Goal: Information Seeking & Learning: Learn about a topic

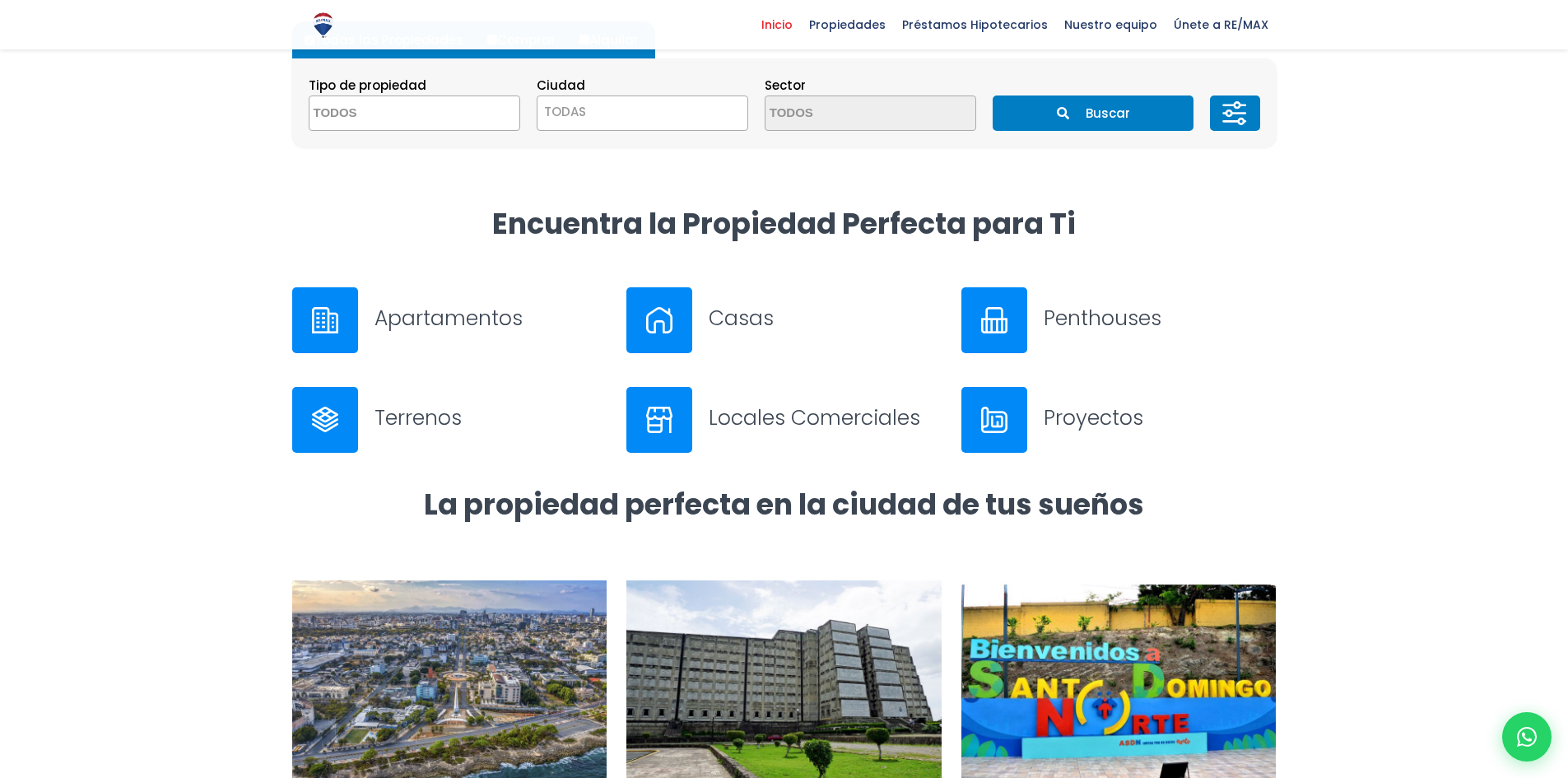
scroll to position [494, 0]
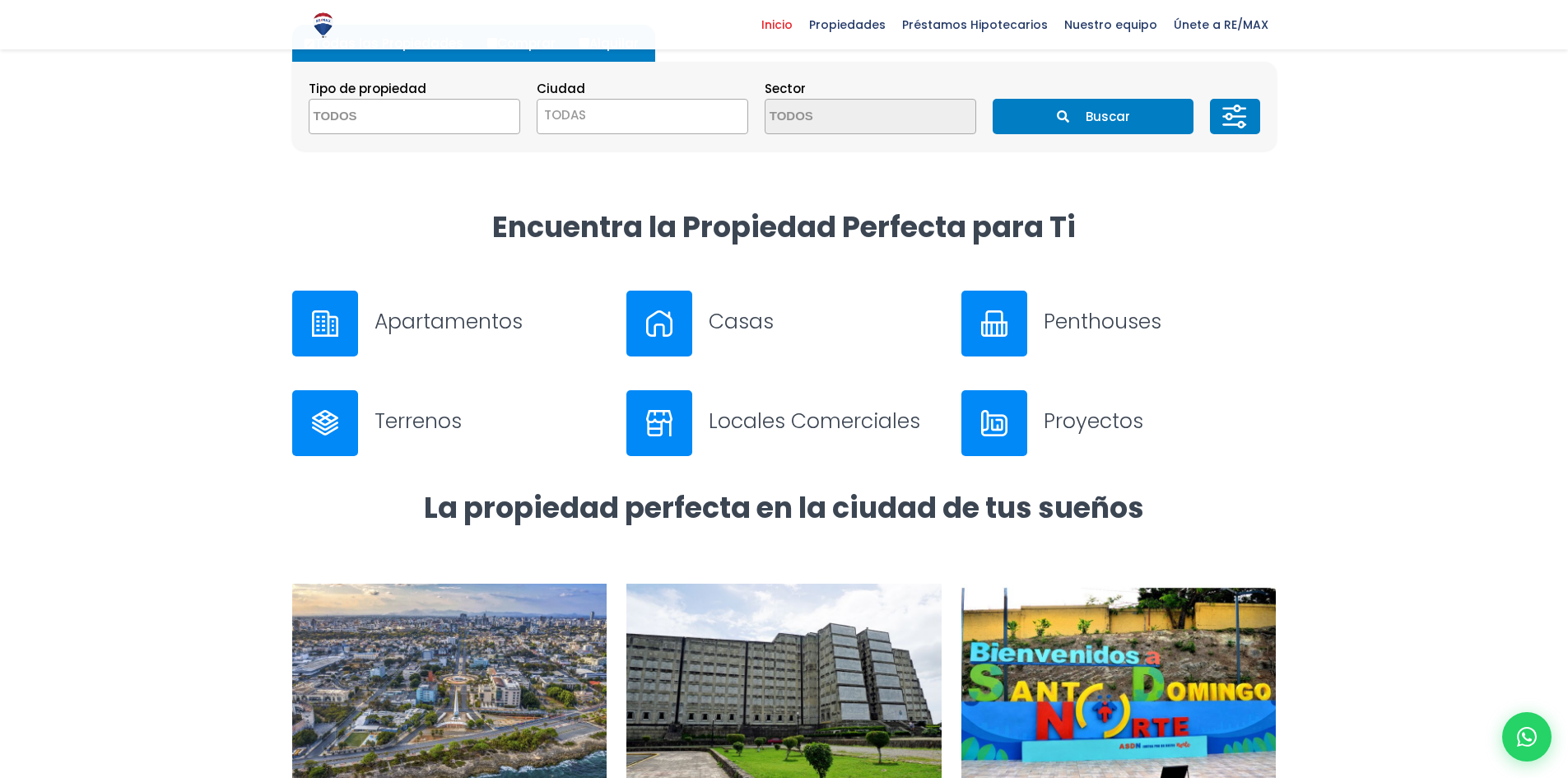
click at [384, 327] on h3 "Apartamentos" at bounding box center [491, 321] width 233 height 29
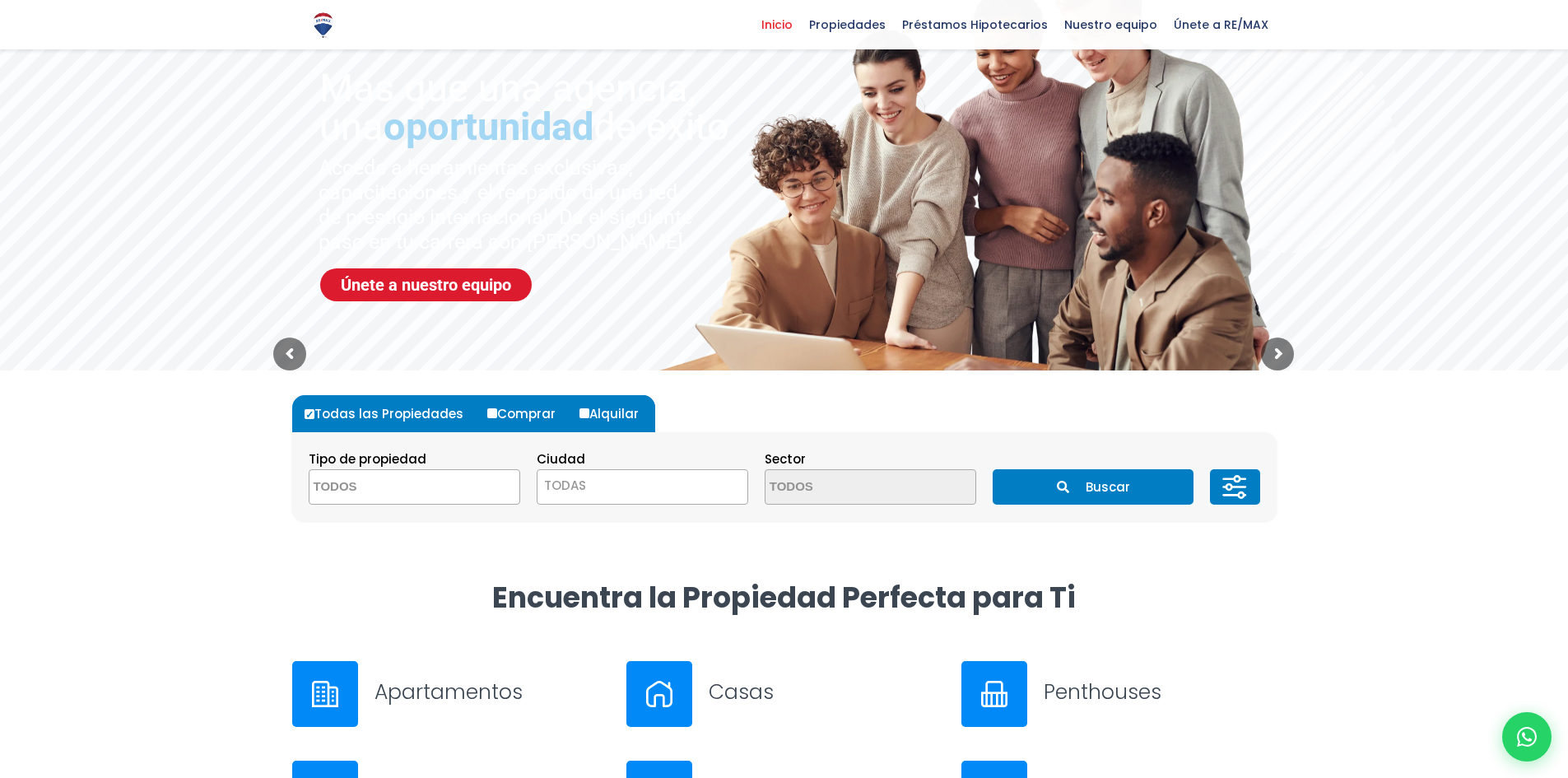
scroll to position [0, 0]
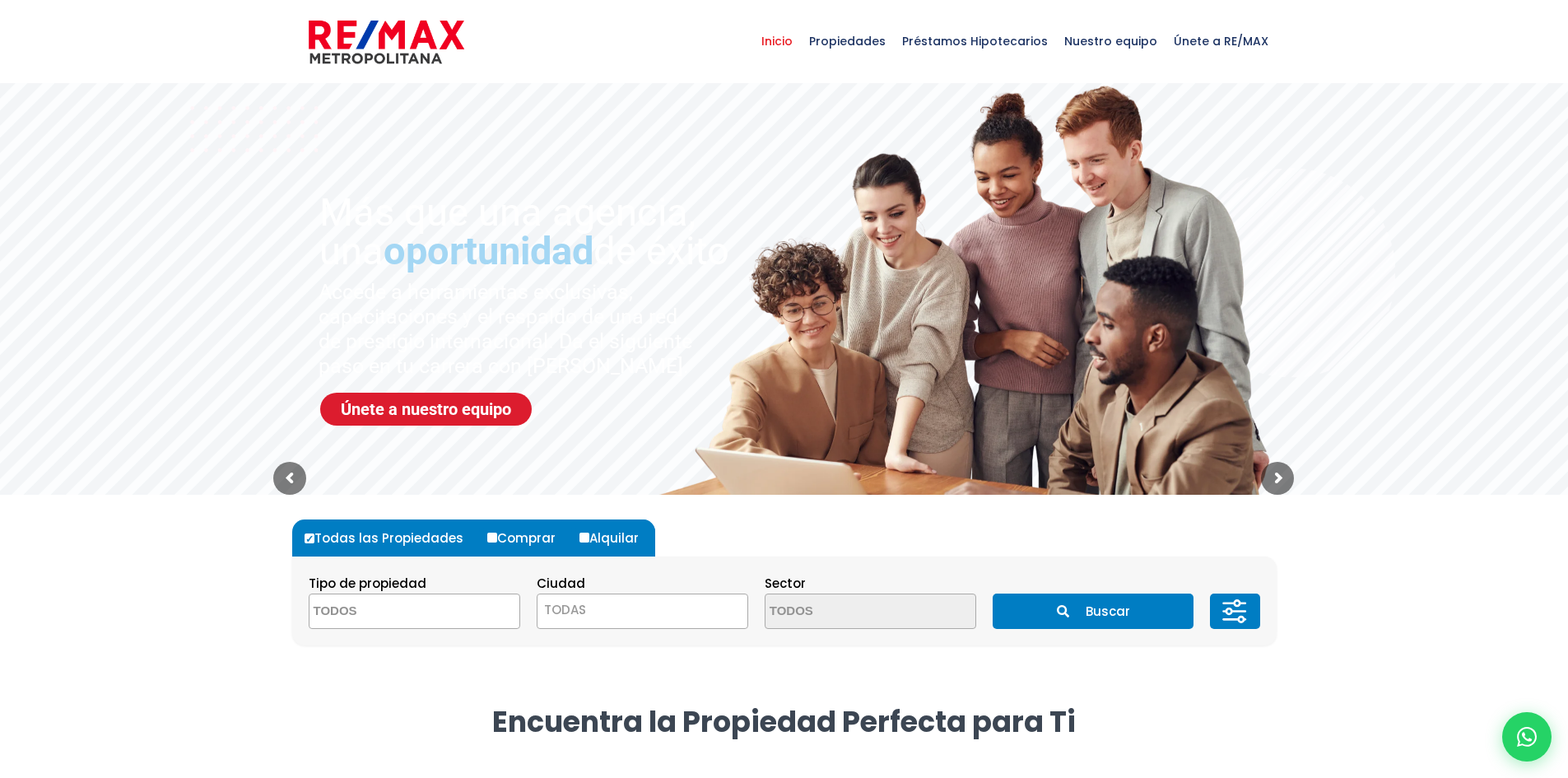
click at [397, 628] on textarea "Search" at bounding box center [389, 612] width 160 height 35
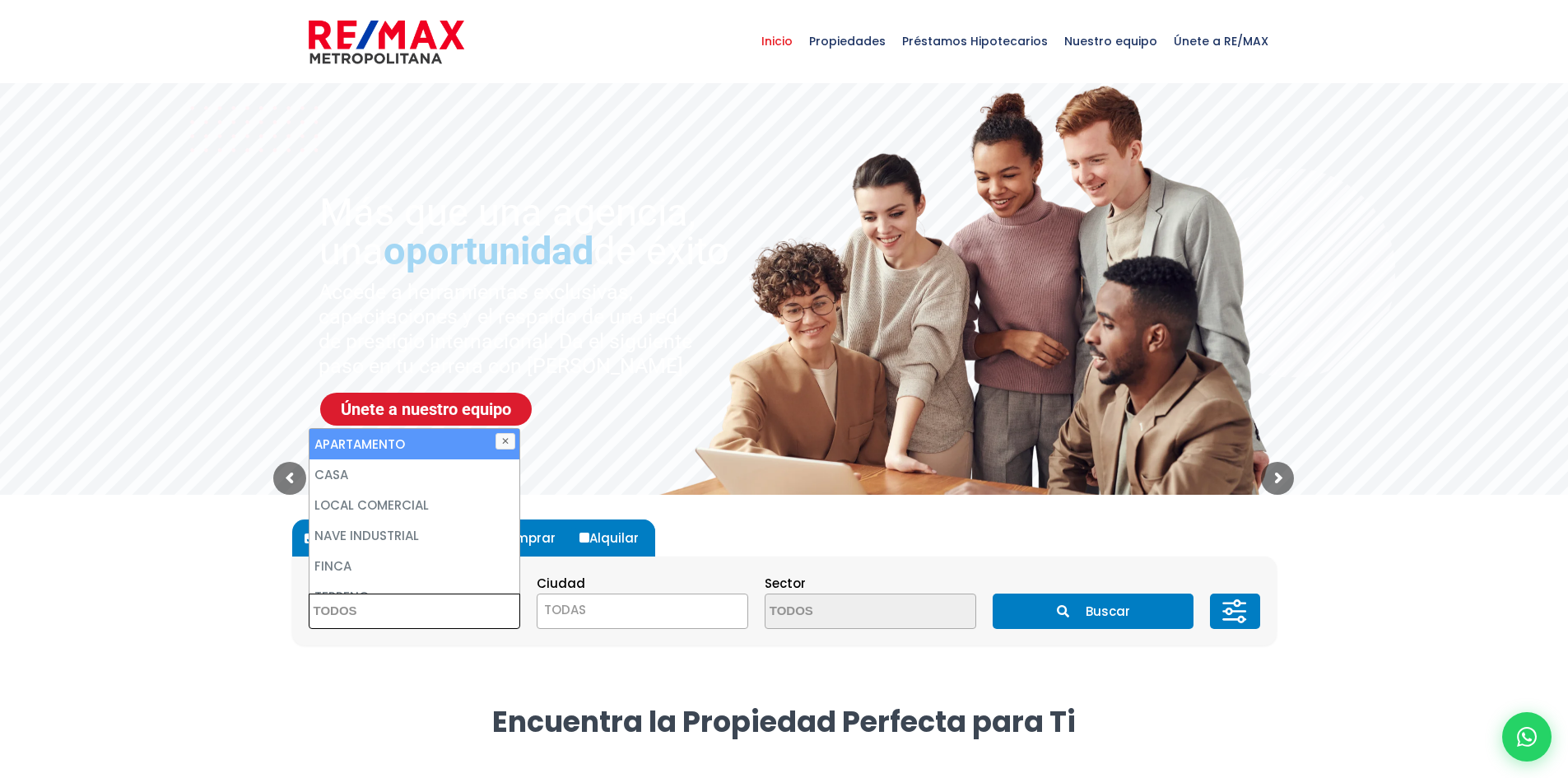
click at [384, 448] on li "APARTAMENTO" at bounding box center [415, 444] width 210 height 31
select select "apartment"
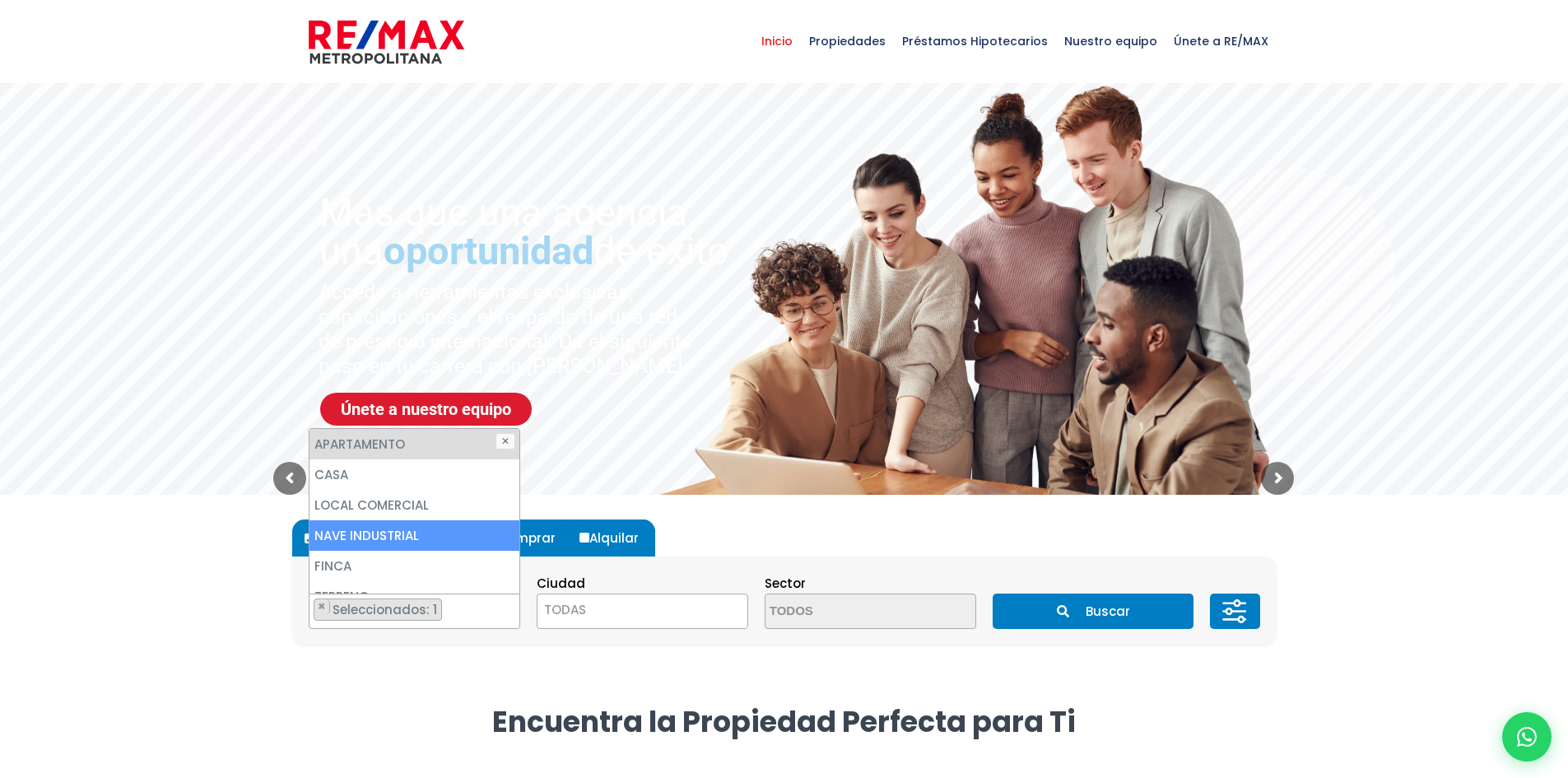
click at [590, 613] on span "TODAS" at bounding box center [643, 610] width 210 height 23
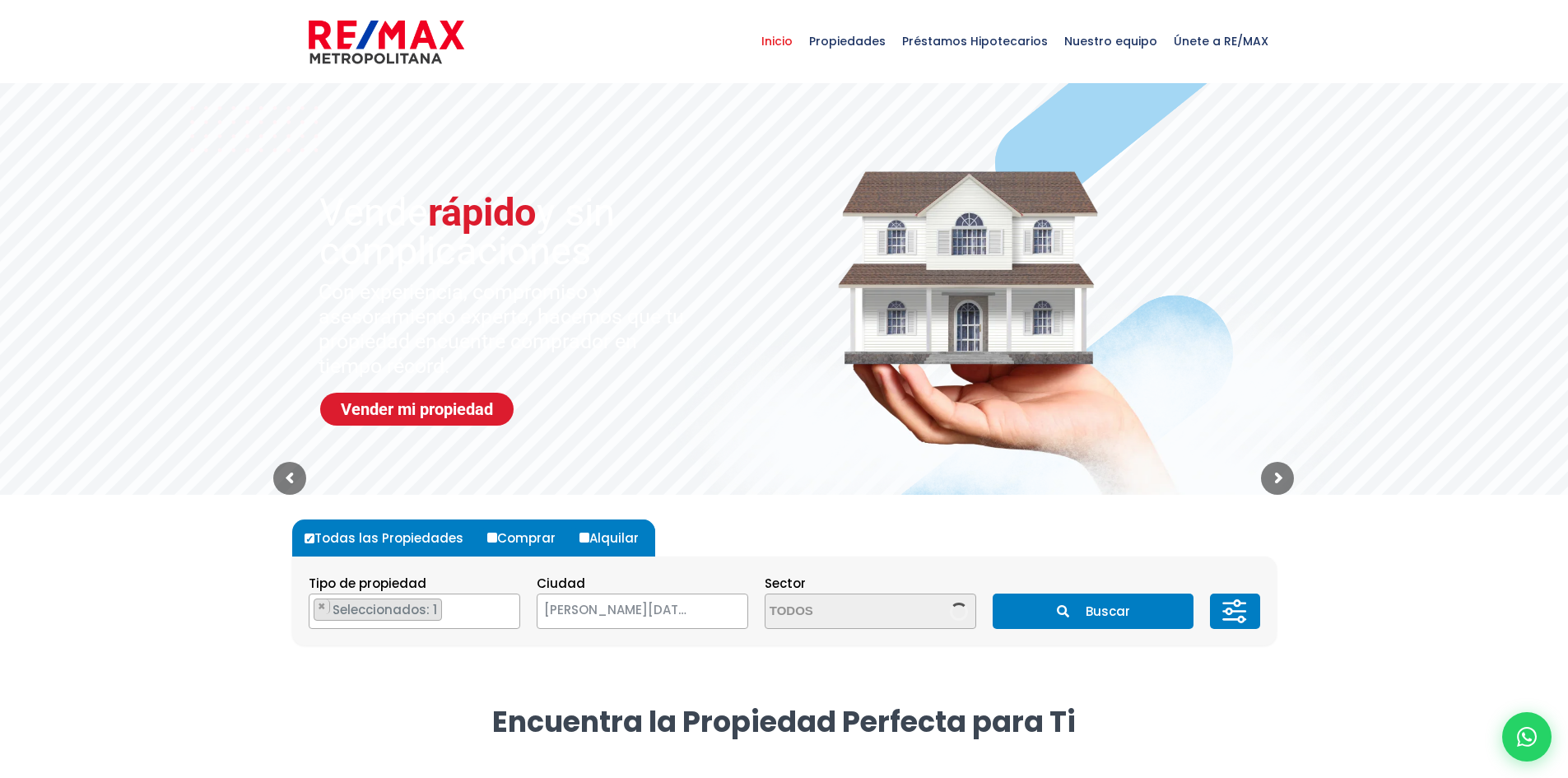
click at [651, 615] on span "[PERSON_NAME][DATE]" at bounding box center [622, 610] width 169 height 23
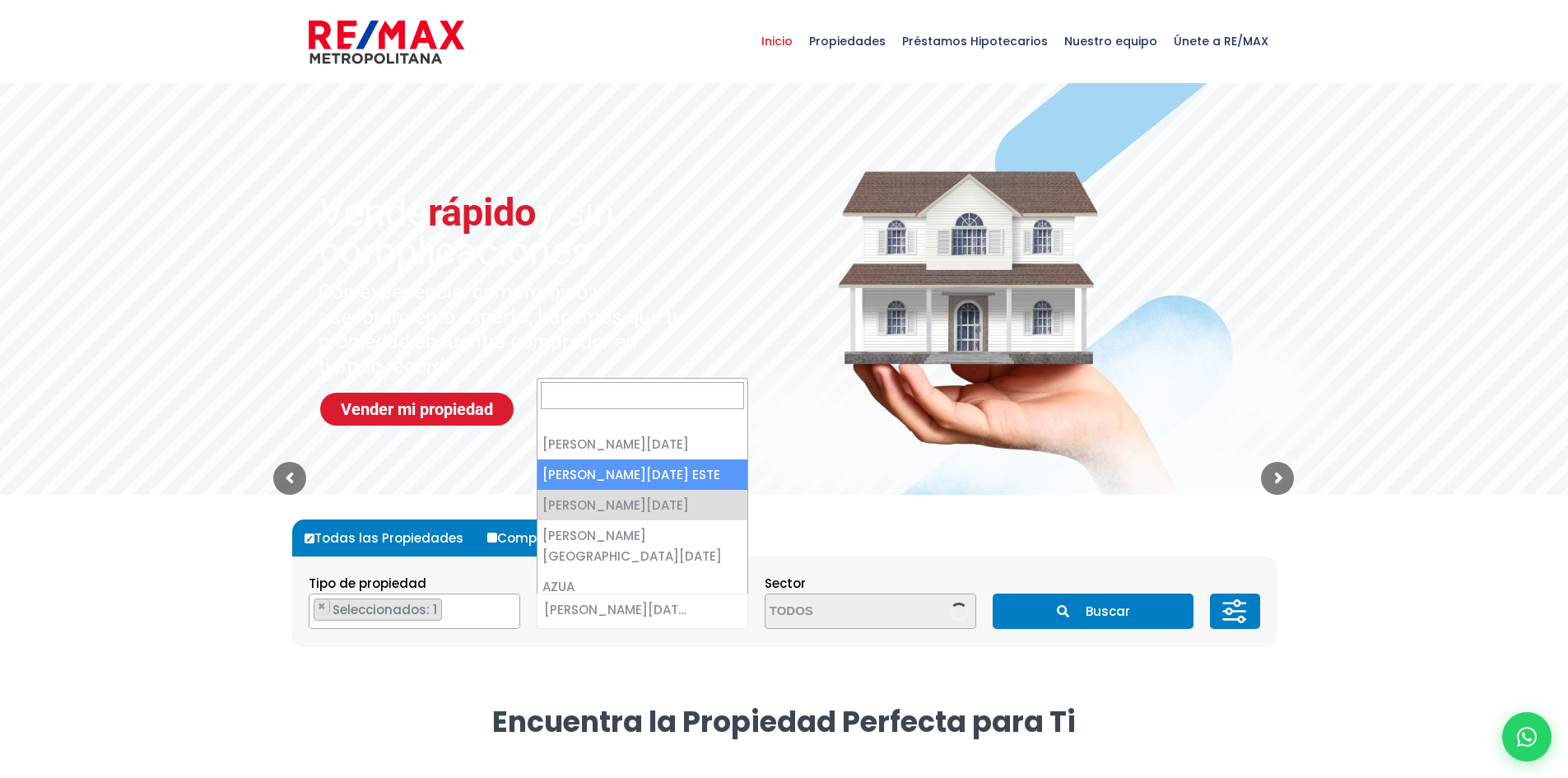
select select "148"
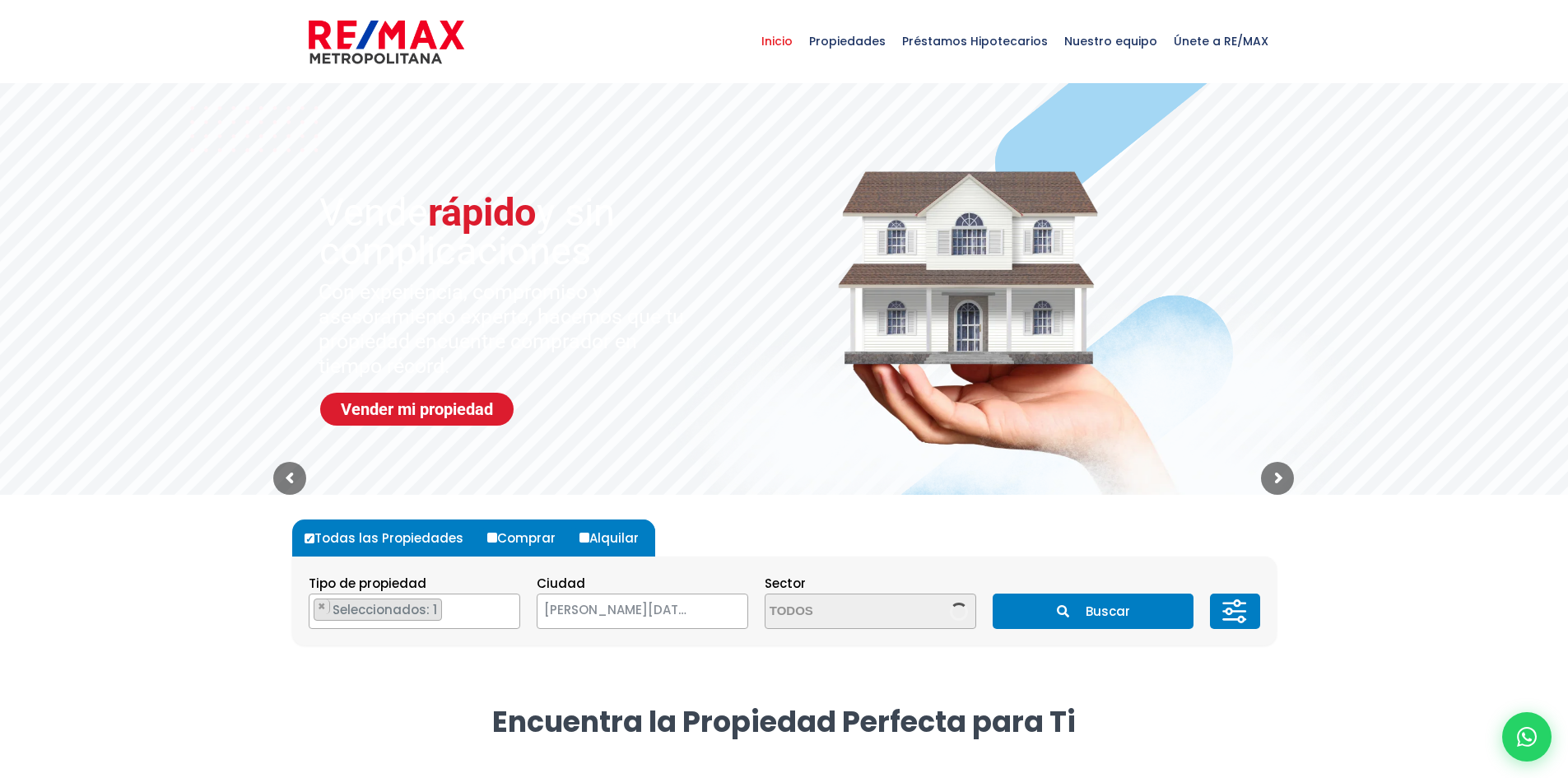
click at [817, 602] on textarea "Search" at bounding box center [845, 612] width 160 height 35
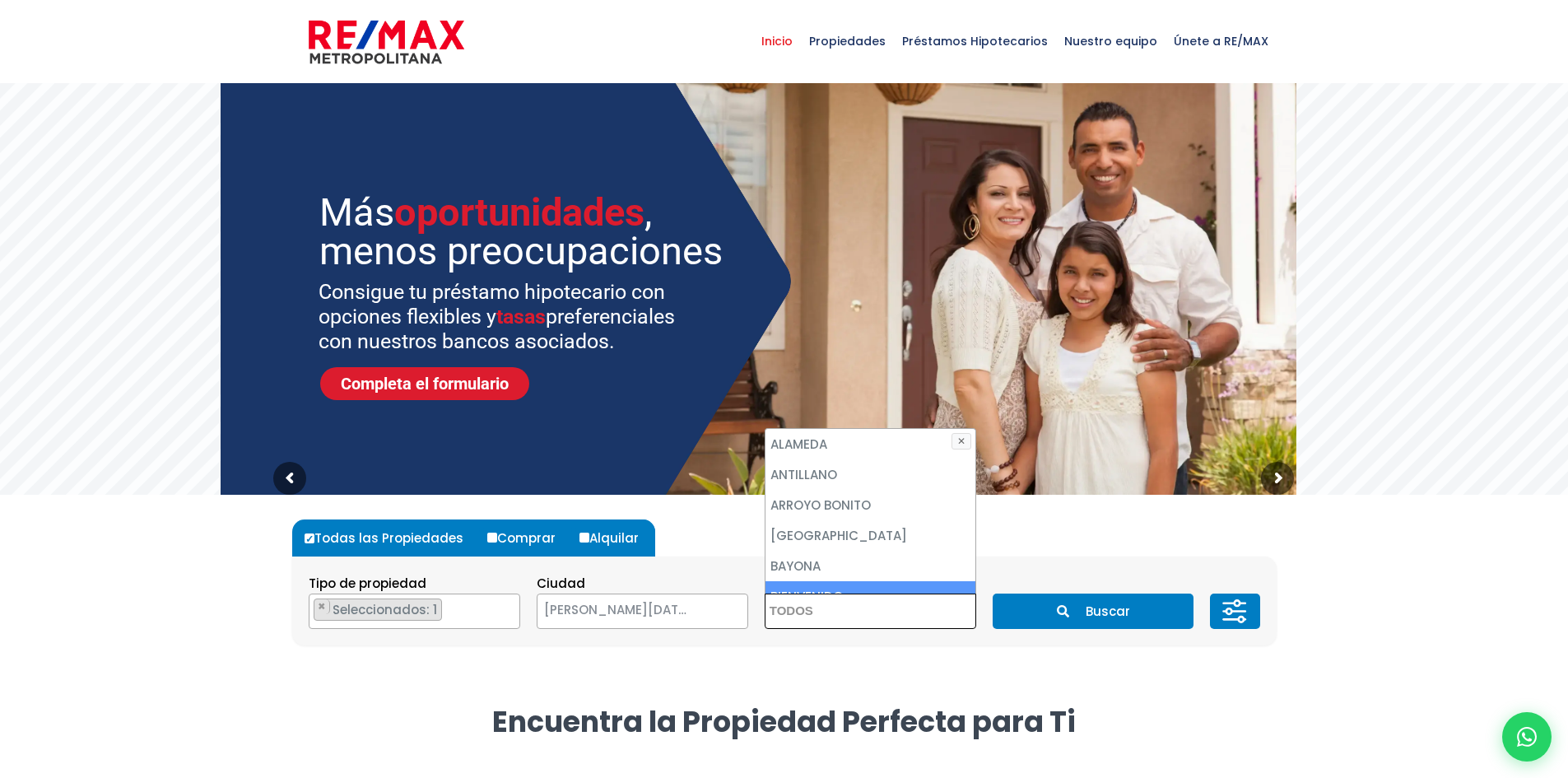
click at [1117, 625] on button "Buscar" at bounding box center [1094, 611] width 201 height 35
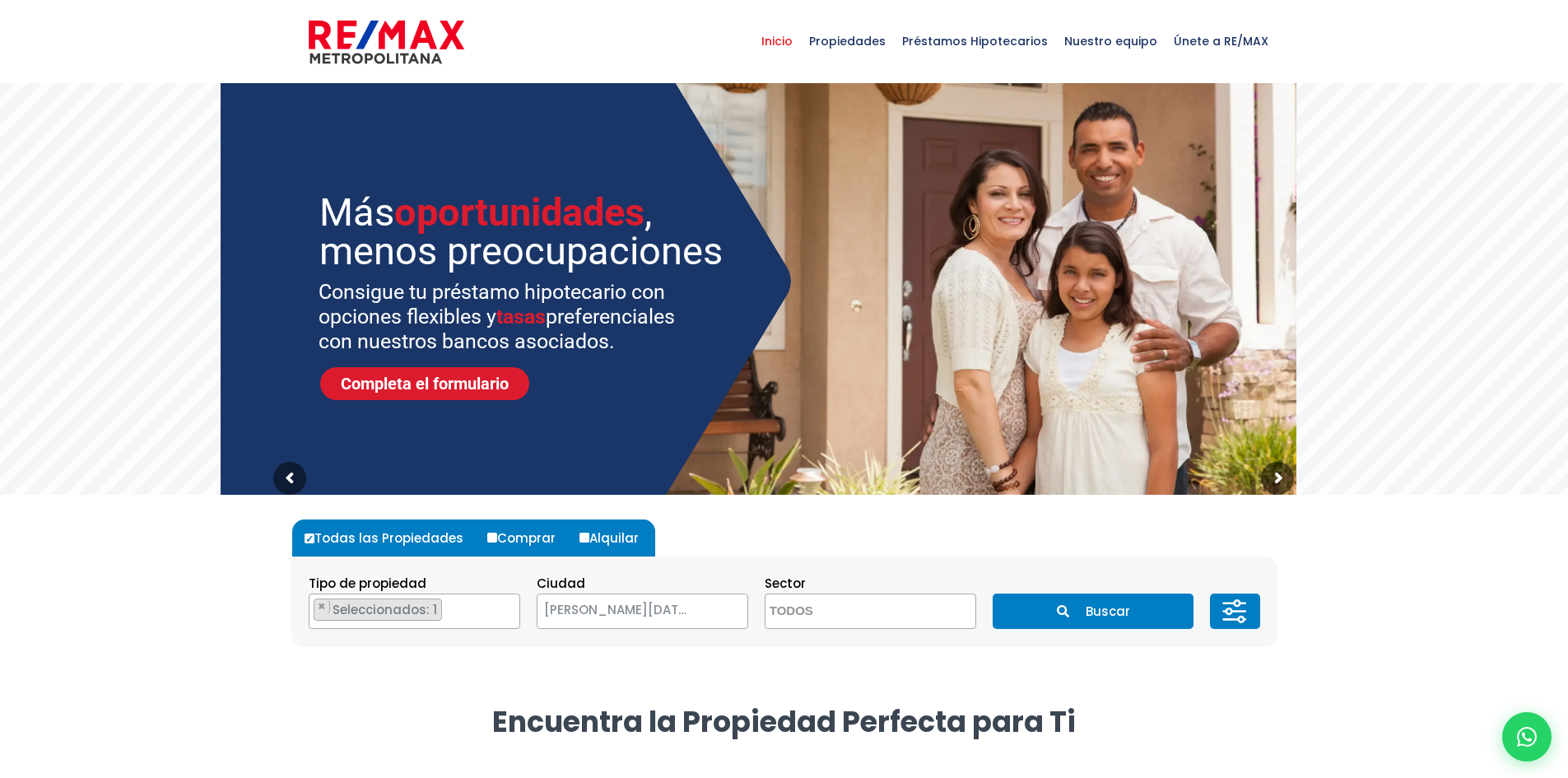
click at [1101, 613] on button "Buscar" at bounding box center [1094, 611] width 201 height 35
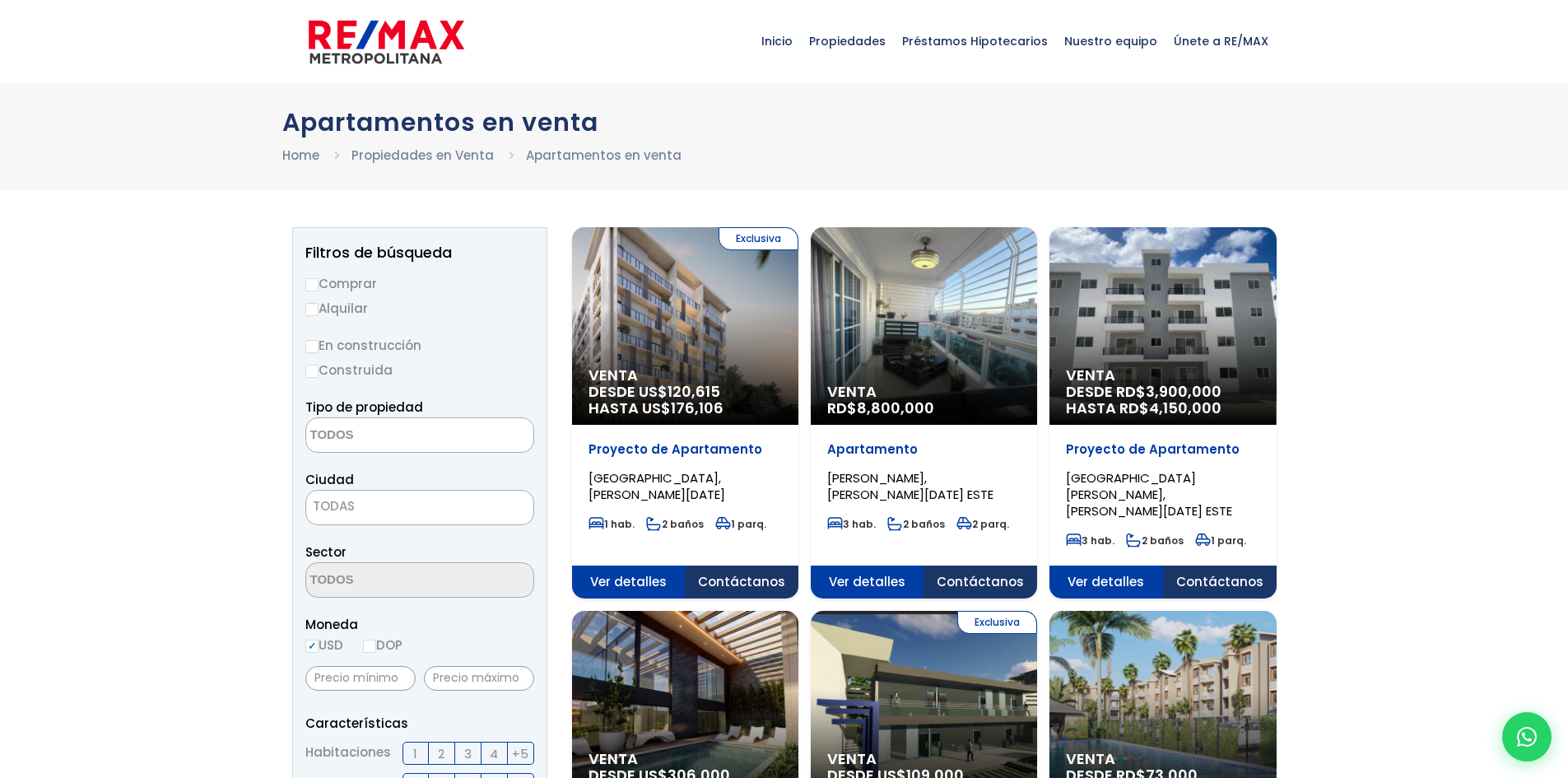
select select
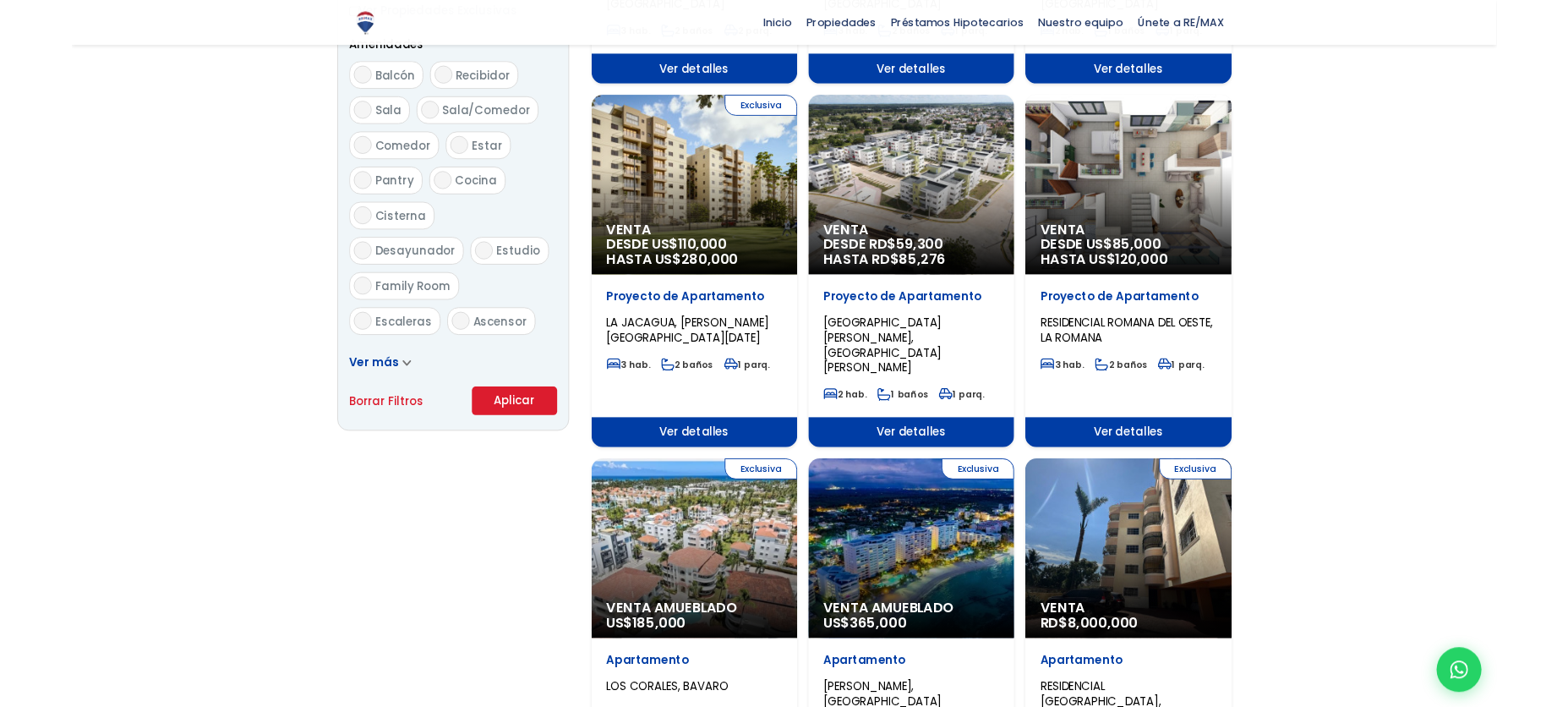
scroll to position [760, 0]
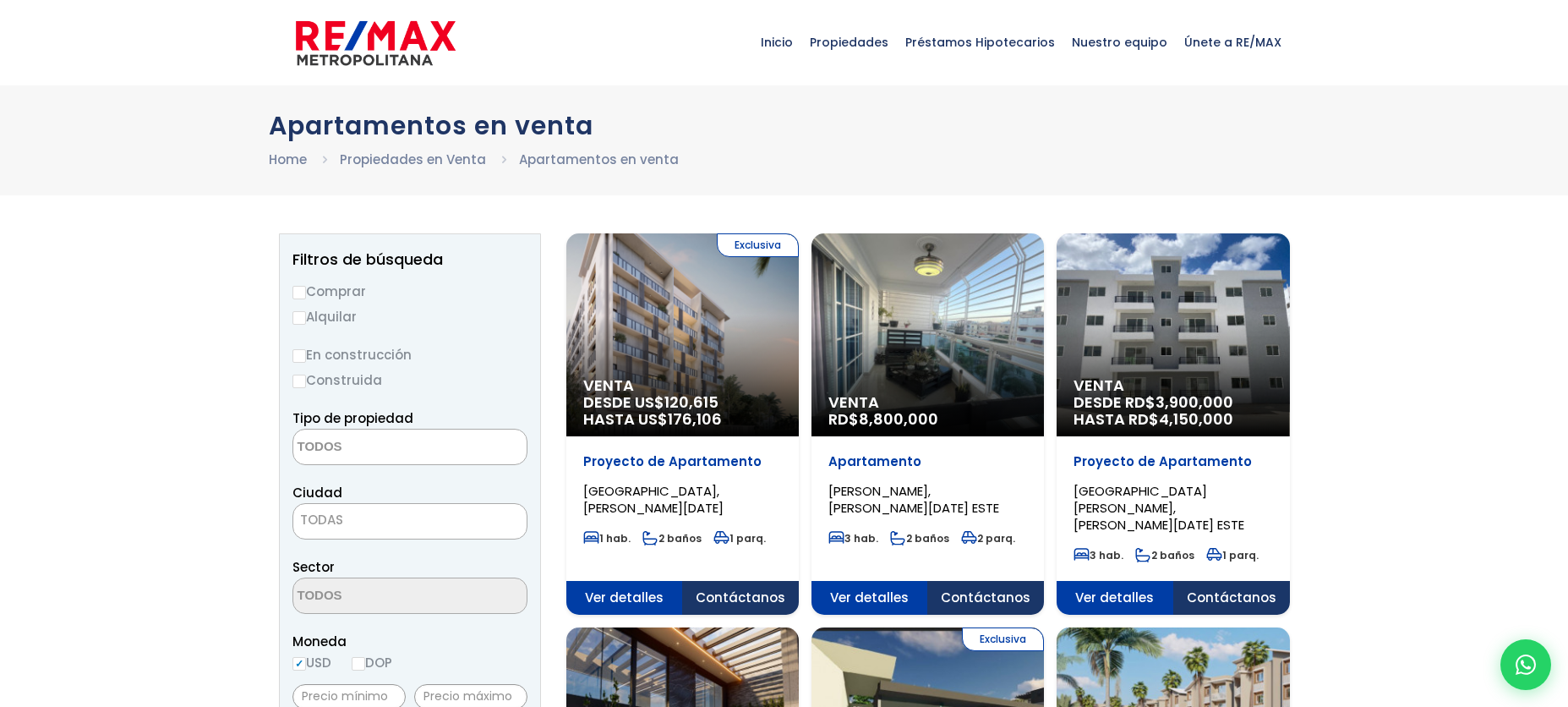
select select
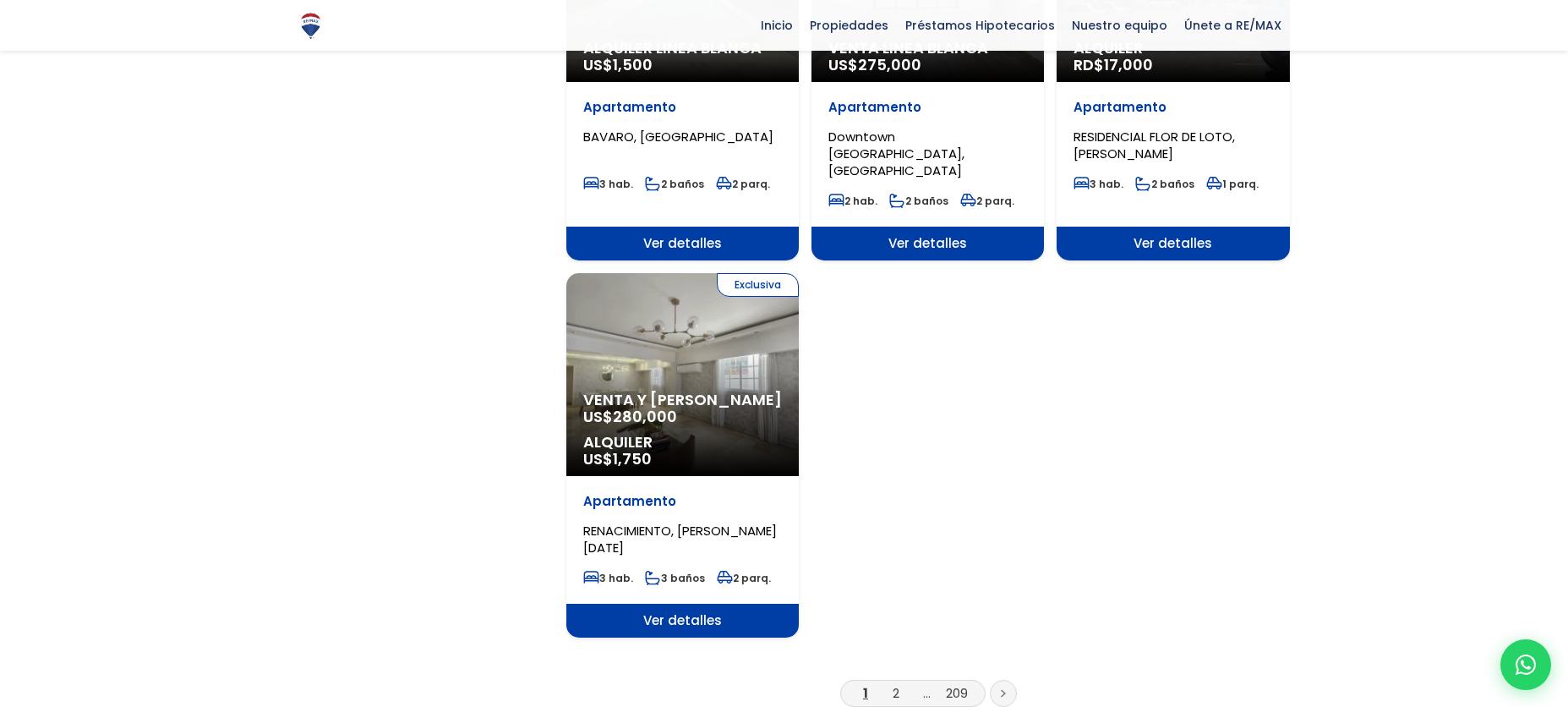
scroll to position [2029, 0]
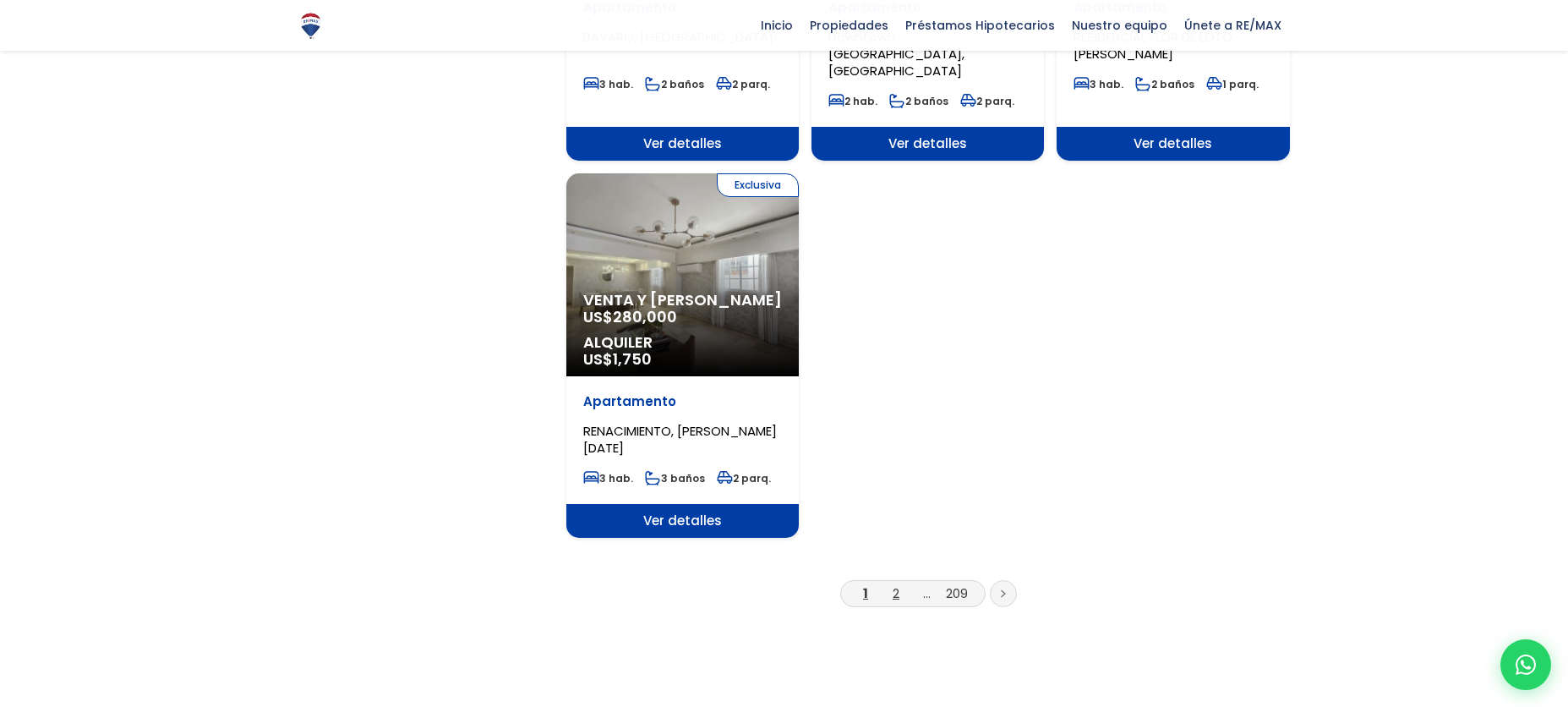
click at [897, 584] on link "2" at bounding box center [895, 593] width 6 height 18
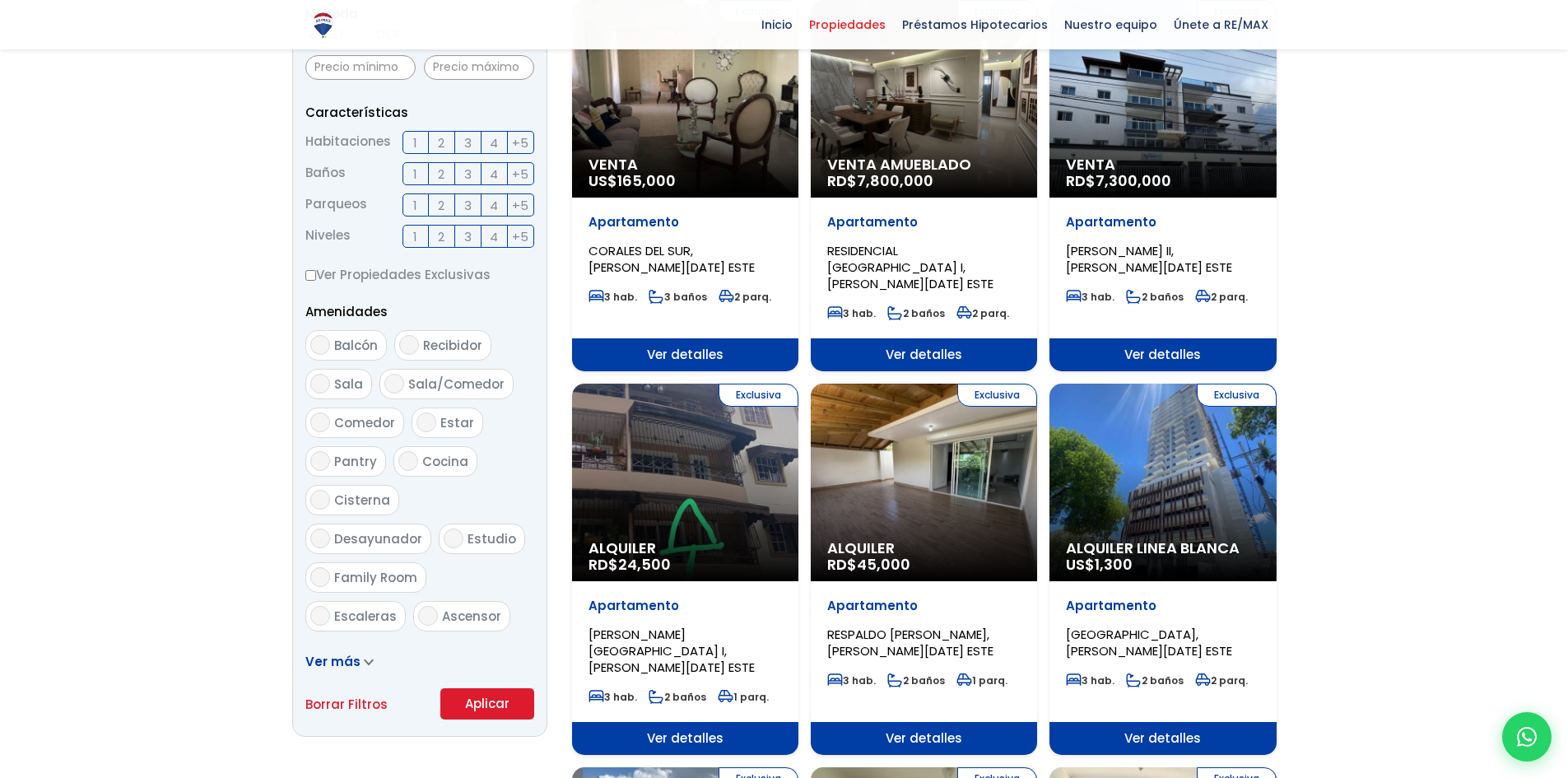
scroll to position [494, 0]
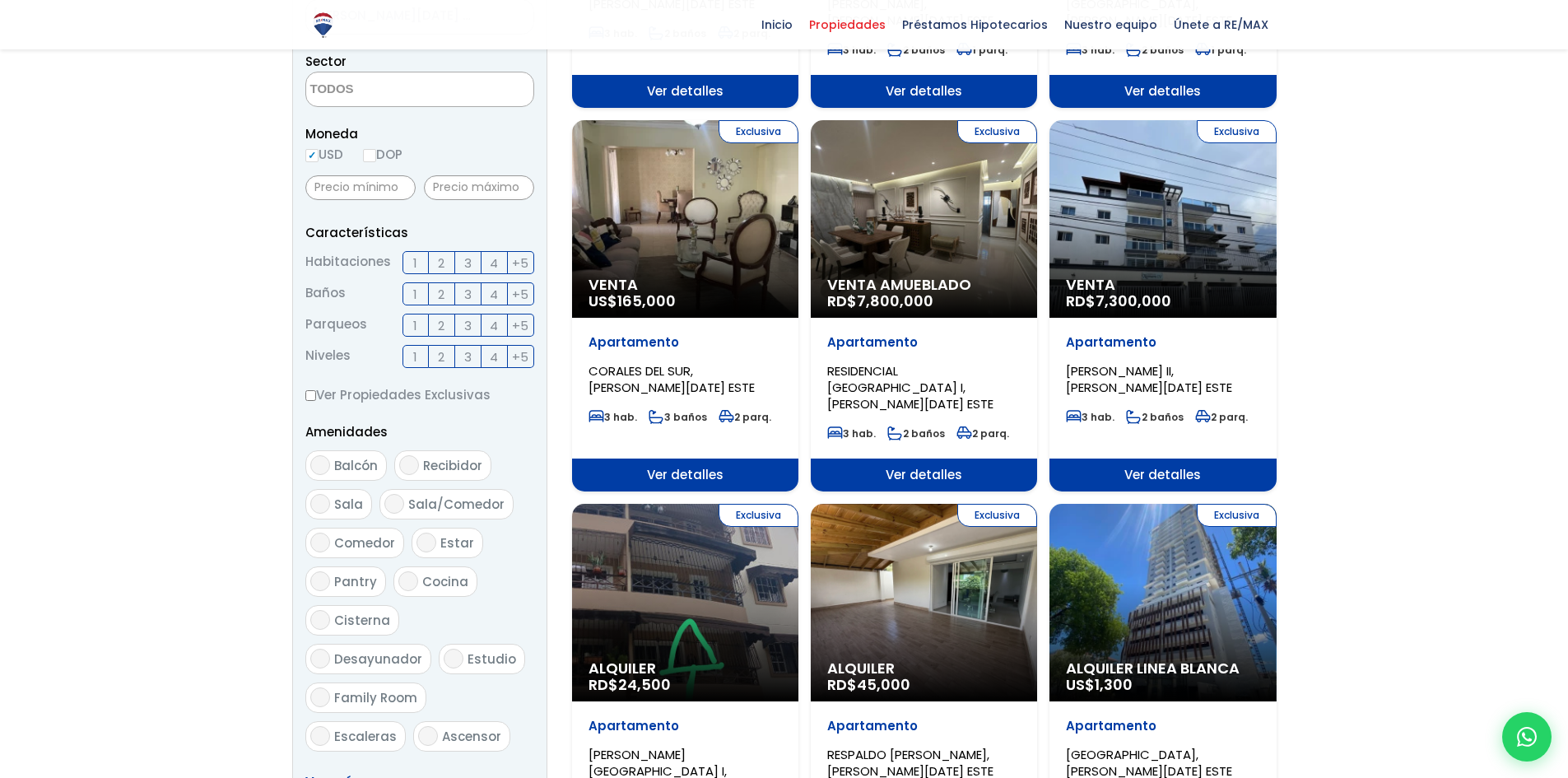
click at [763, 335] on p "Apartamento" at bounding box center [685, 343] width 193 height 17
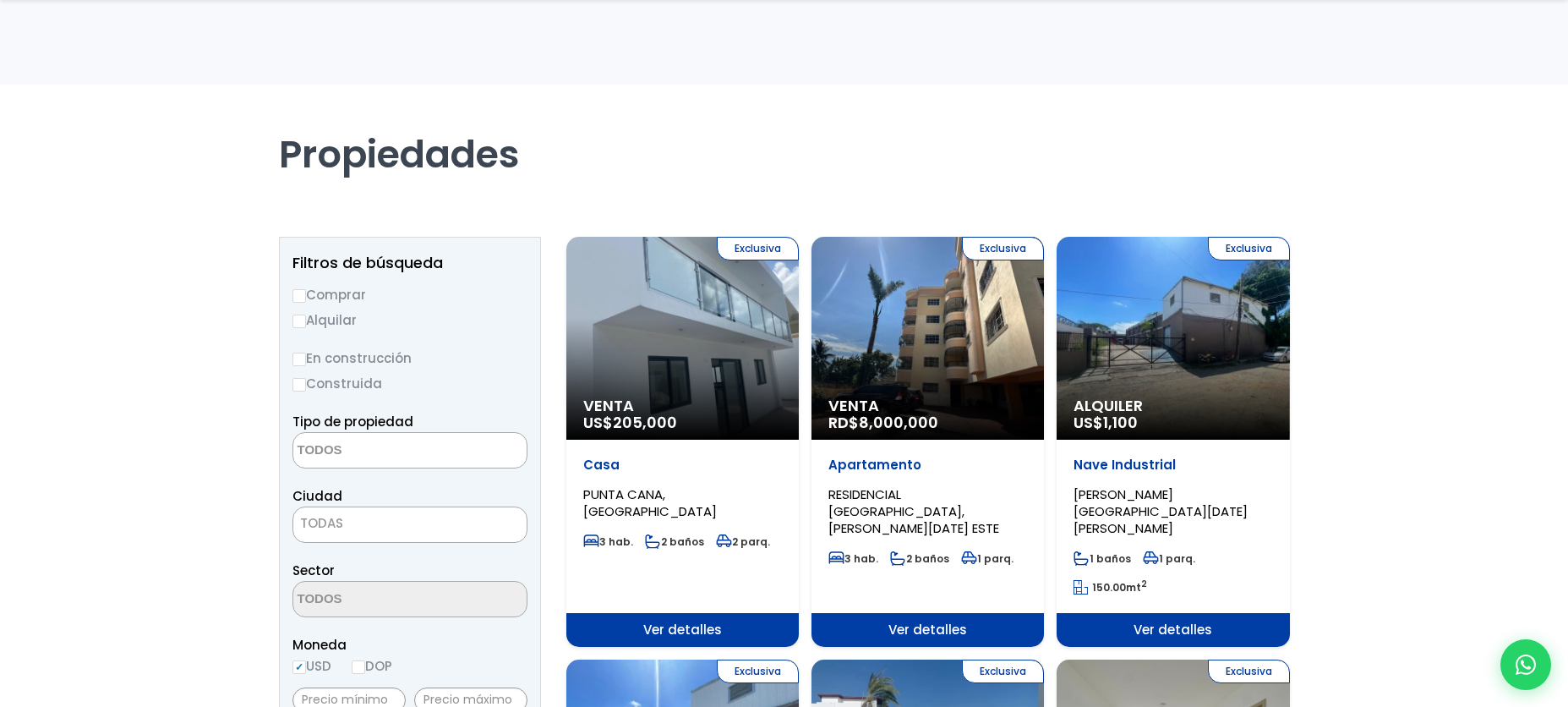
select select
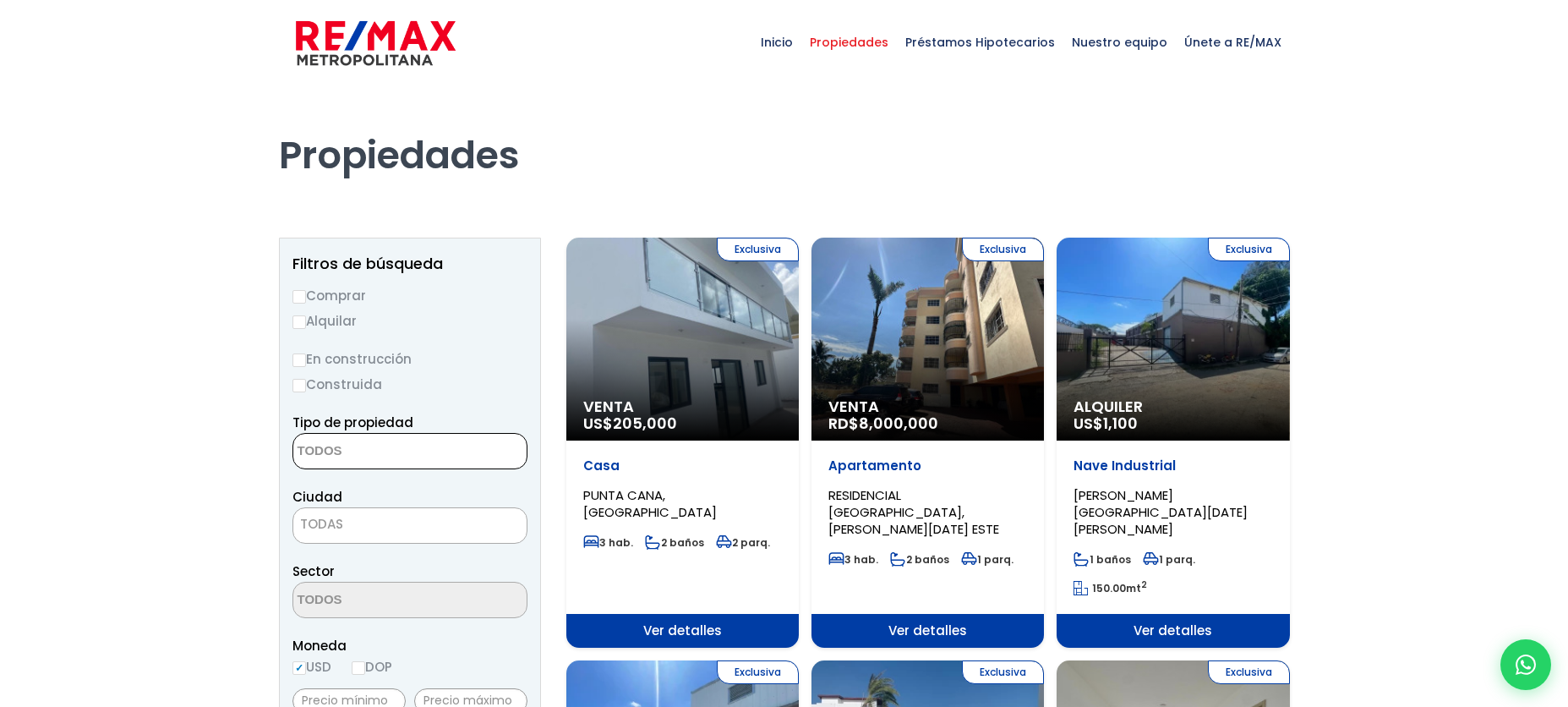
click at [388, 450] on textarea "Search" at bounding box center [375, 451] width 164 height 36
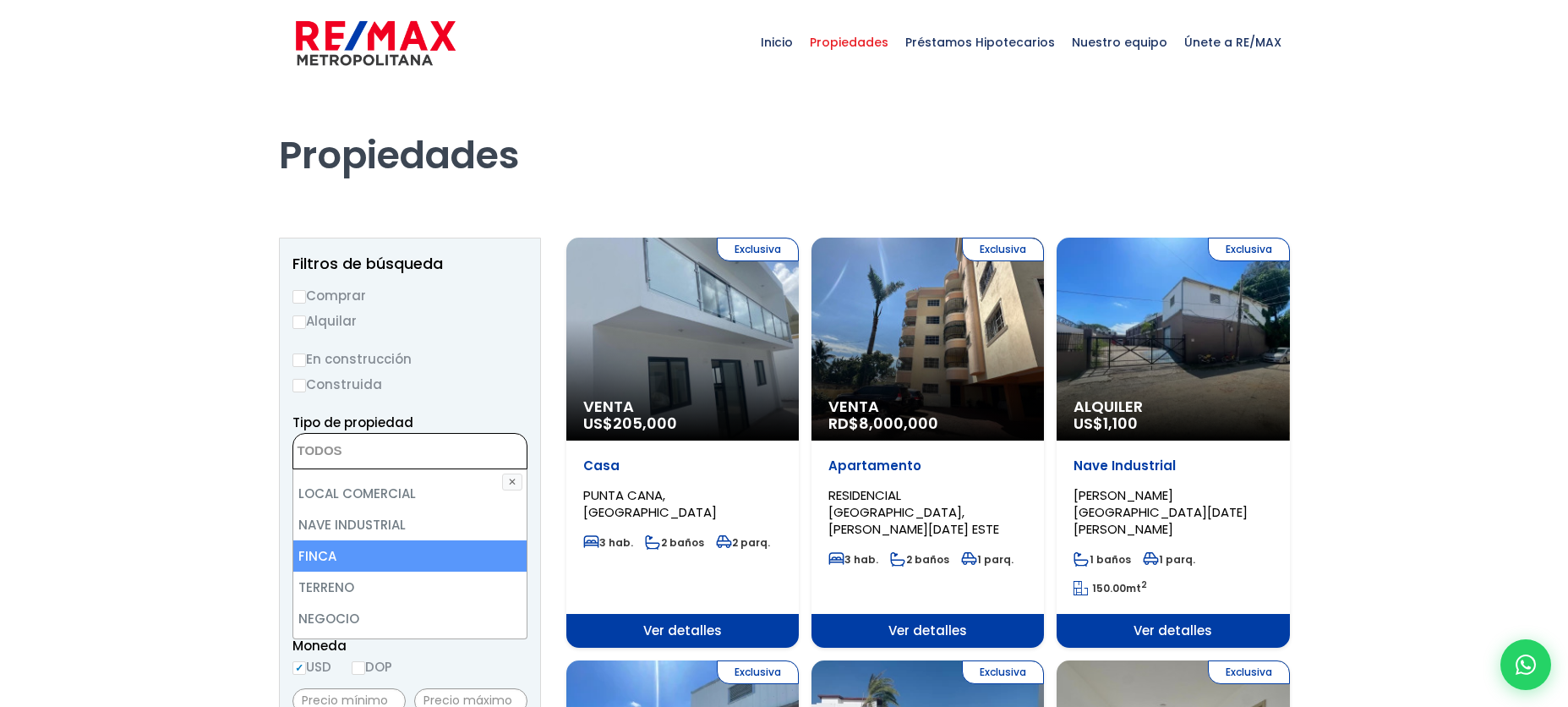
scroll to position [84, 0]
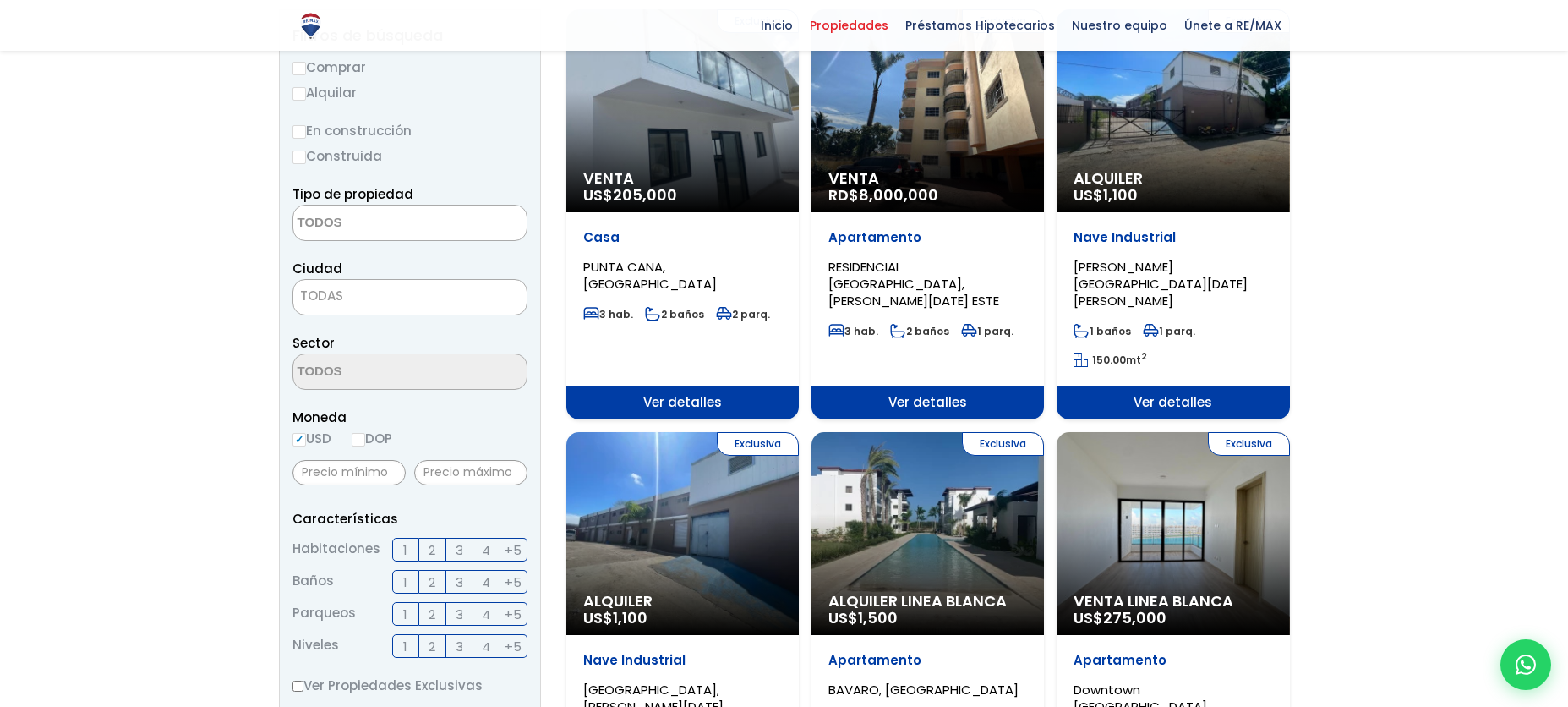
scroll to position [169, 0]
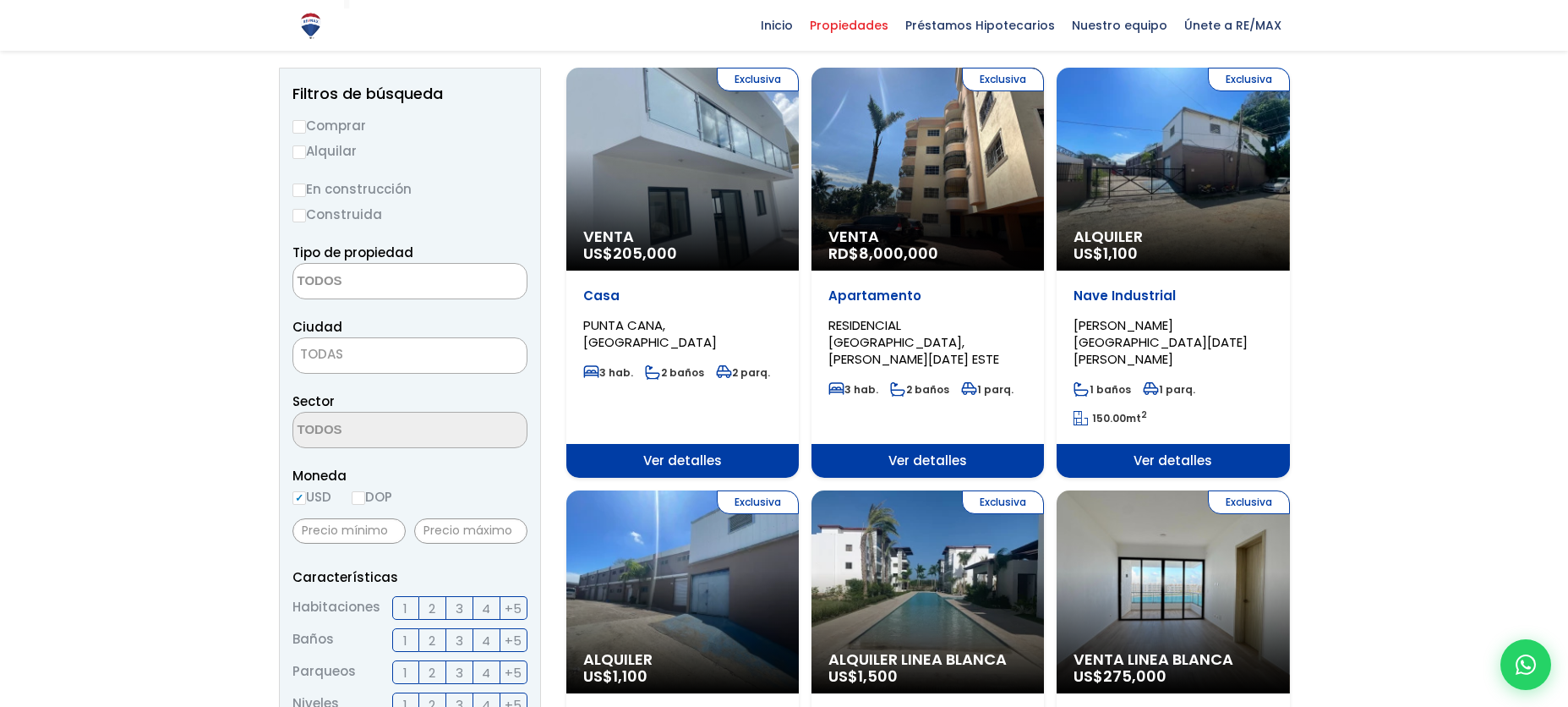
click at [380, 285] on textarea "Search" at bounding box center [375, 282] width 164 height 36
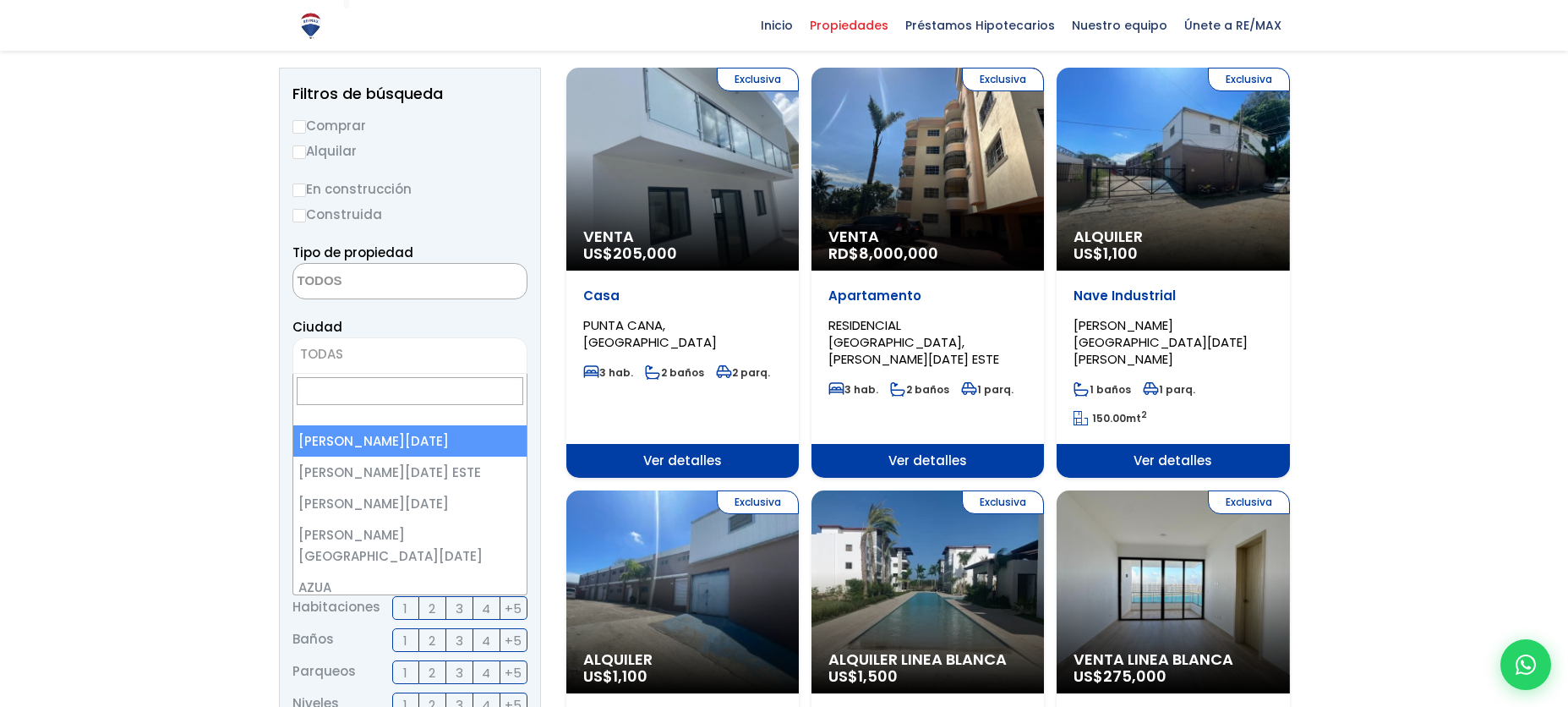
click at [374, 354] on span "TODAS" at bounding box center [410, 354] width 233 height 24
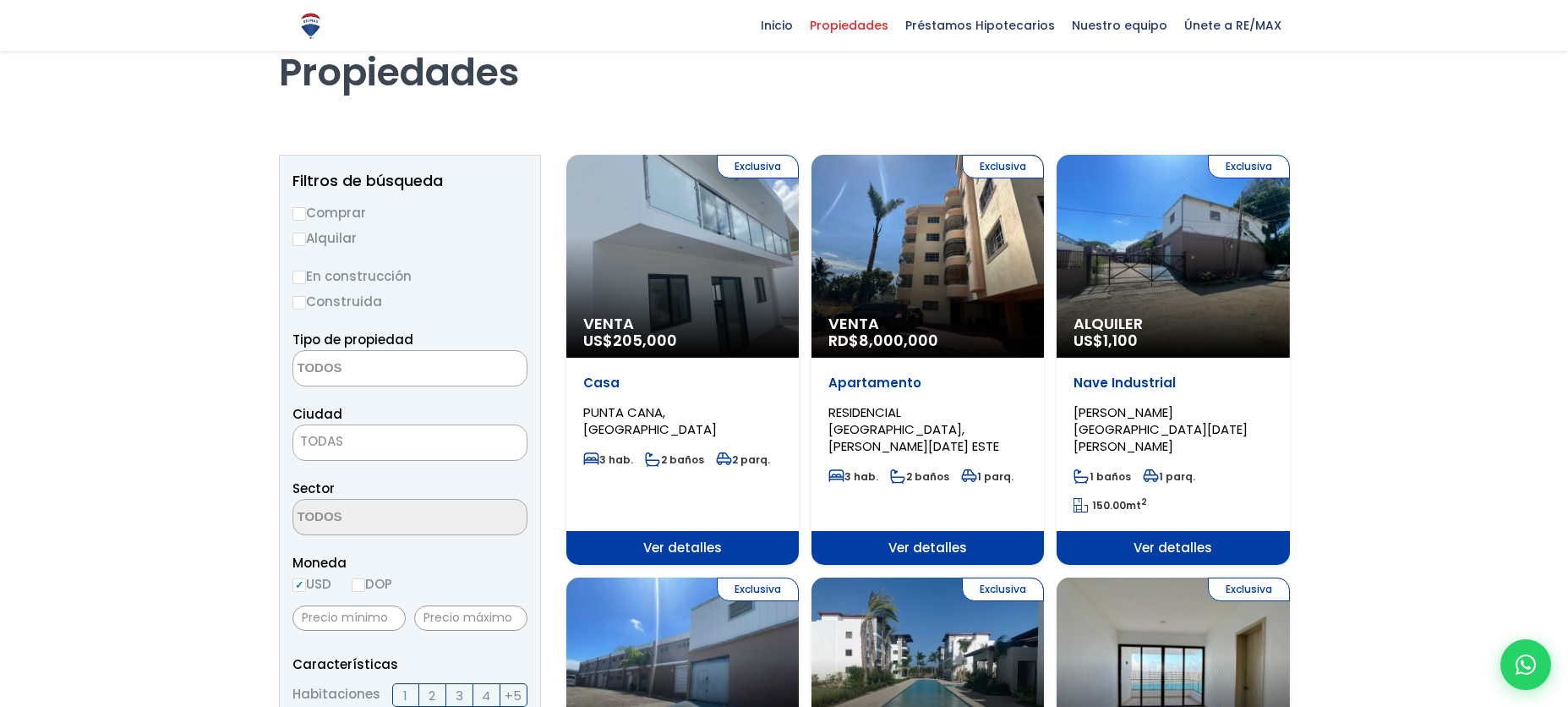
scroll to position [0, 0]
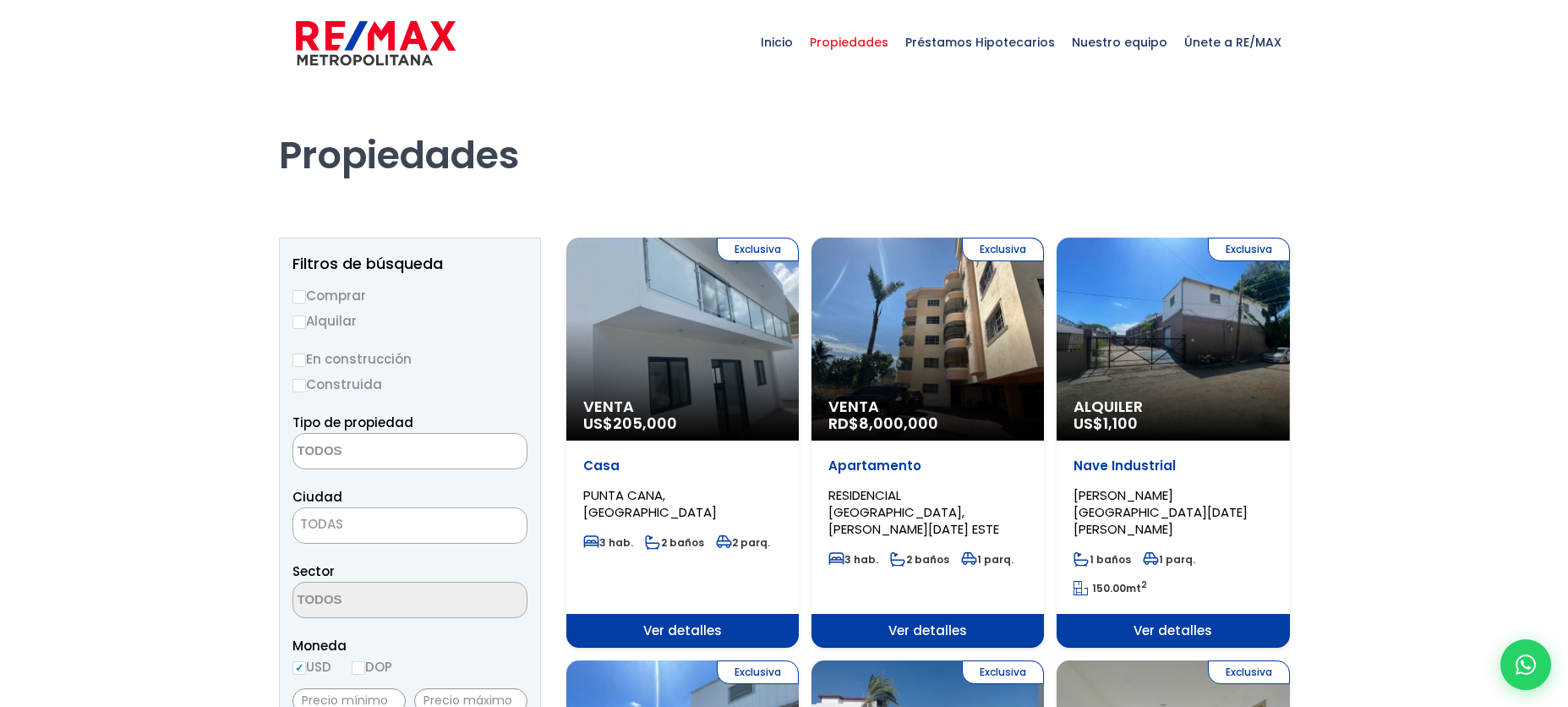
click at [392, 441] on textarea "Search" at bounding box center [375, 451] width 164 height 36
drag, startPoint x: 1066, startPoint y: 419, endPoint x: 380, endPoint y: 768, distance: 769.7
